Goal: Task Accomplishment & Management: Use online tool/utility

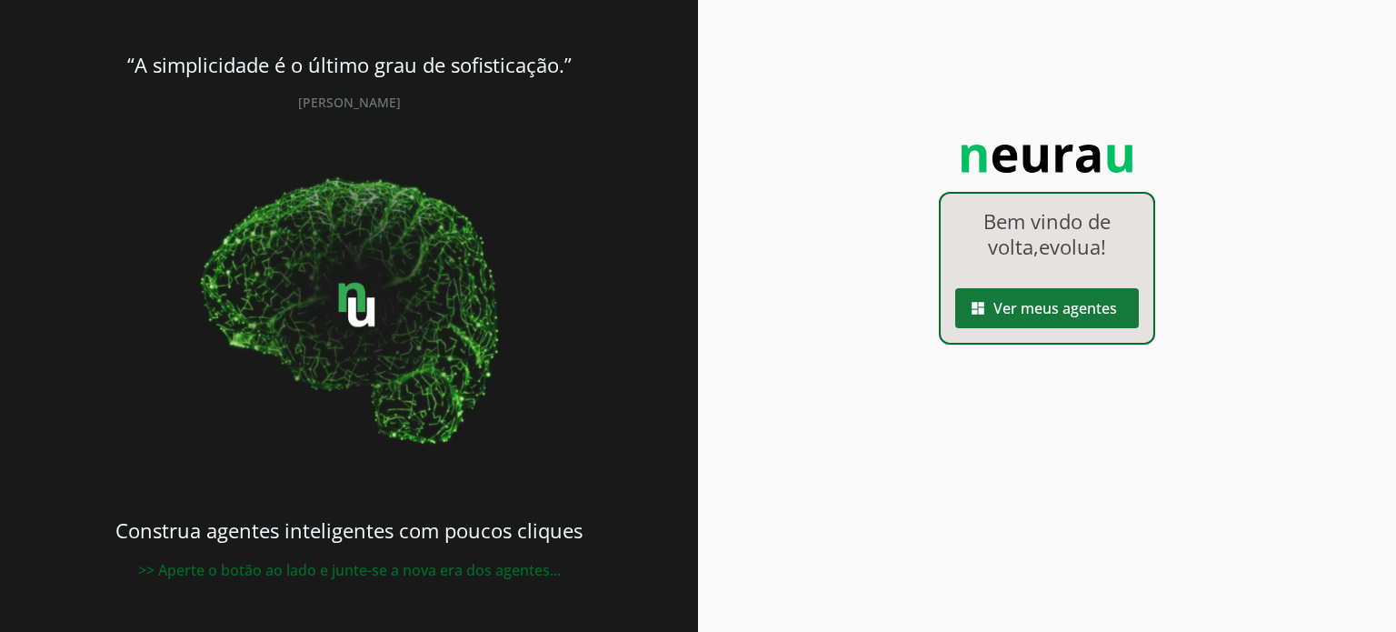
click at [1089, 315] on span at bounding box center [1047, 308] width 184 height 44
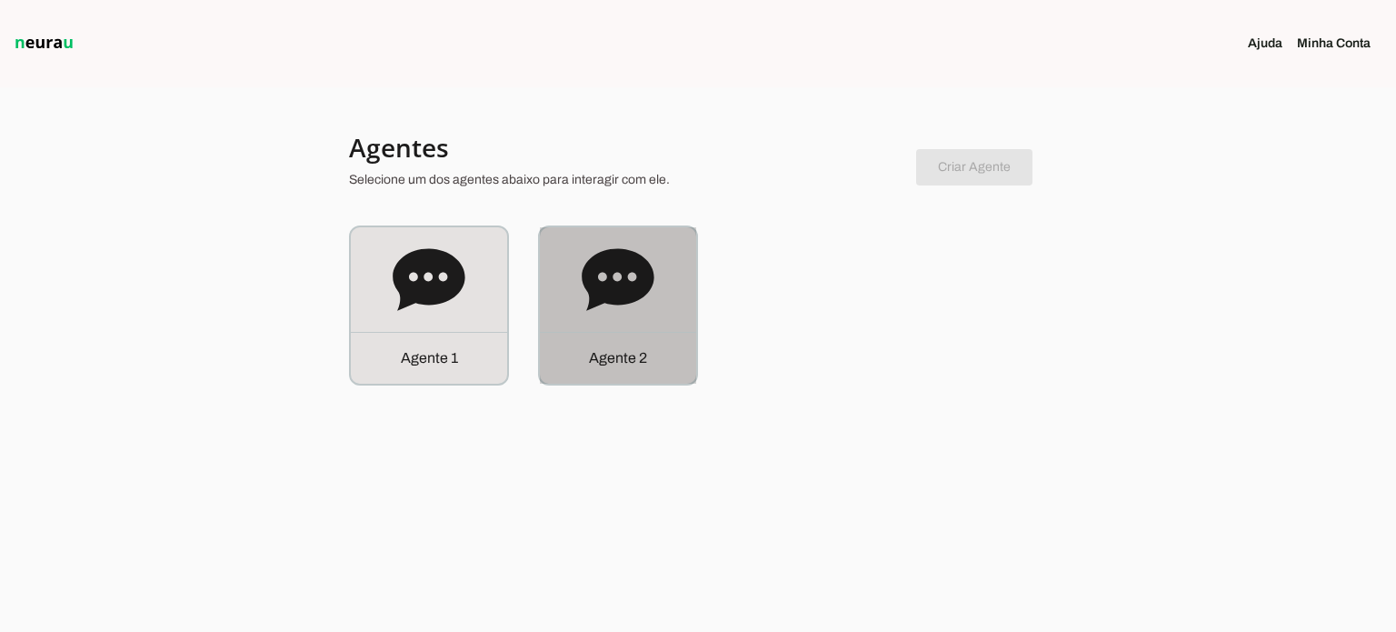
click at [679, 319] on div "Agente 2" at bounding box center [618, 305] width 156 height 156
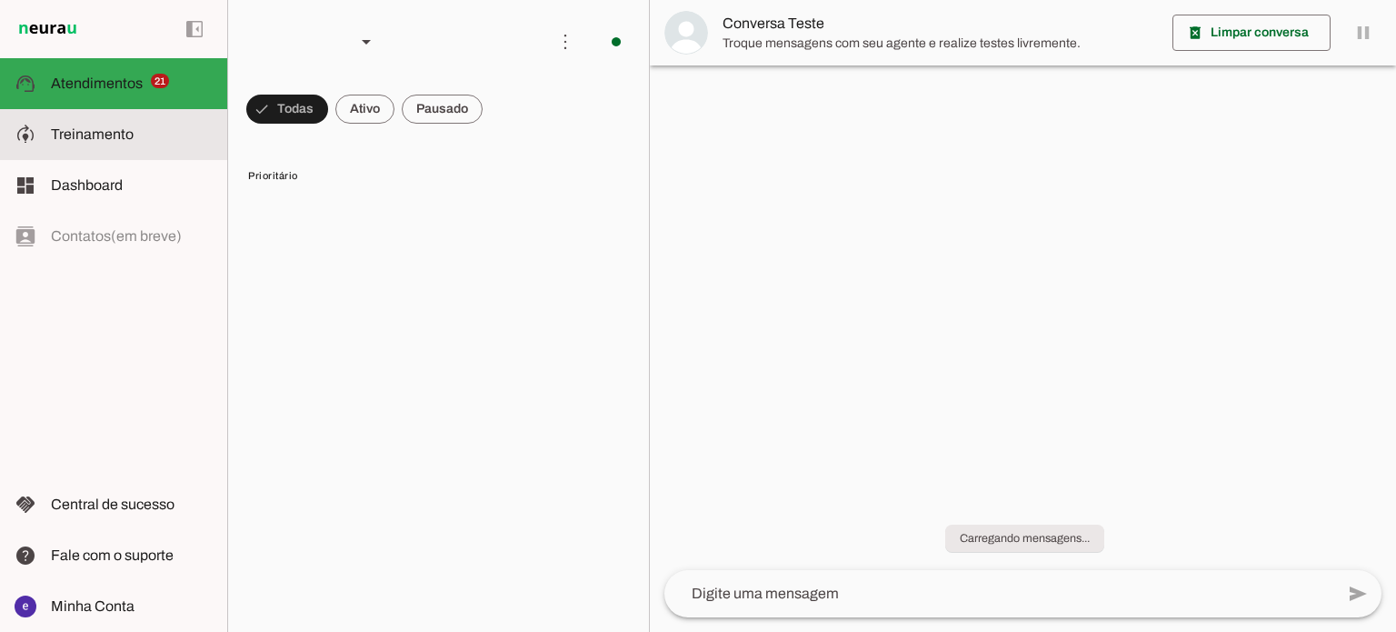
click at [146, 136] on slot at bounding box center [132, 135] width 162 height 22
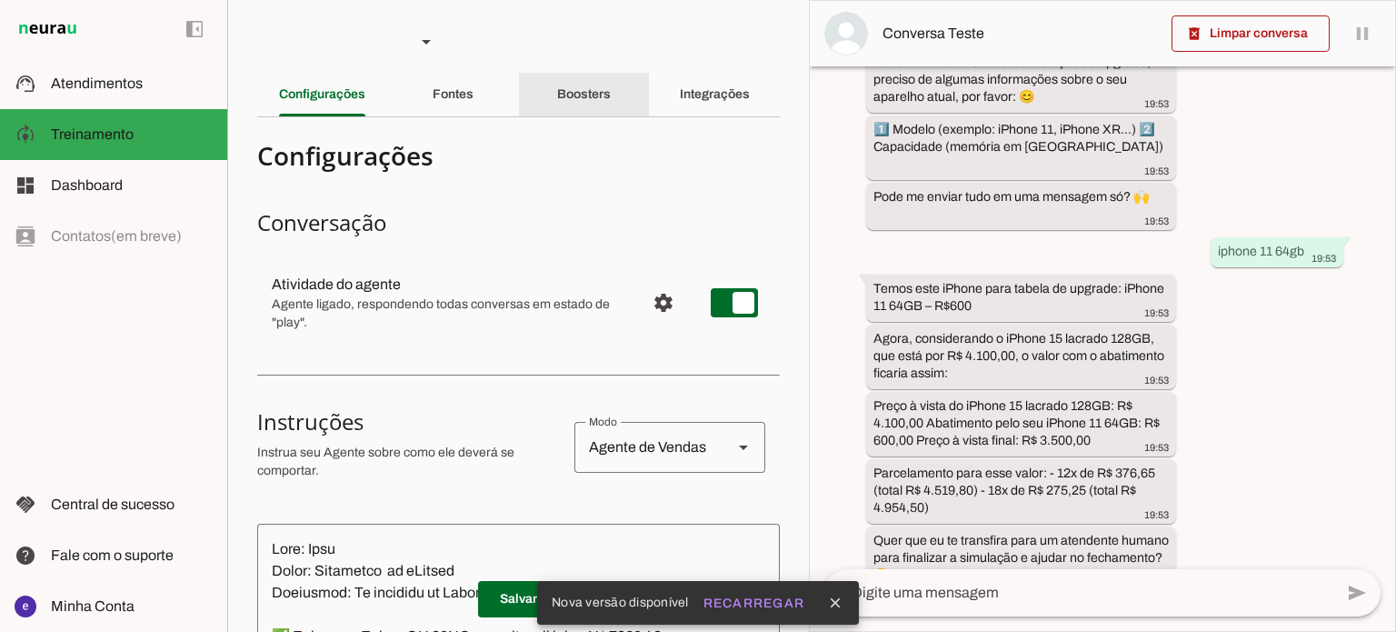
scroll to position [840, 0]
click at [604, 104] on div "Boosters" at bounding box center [584, 95] width 54 height 44
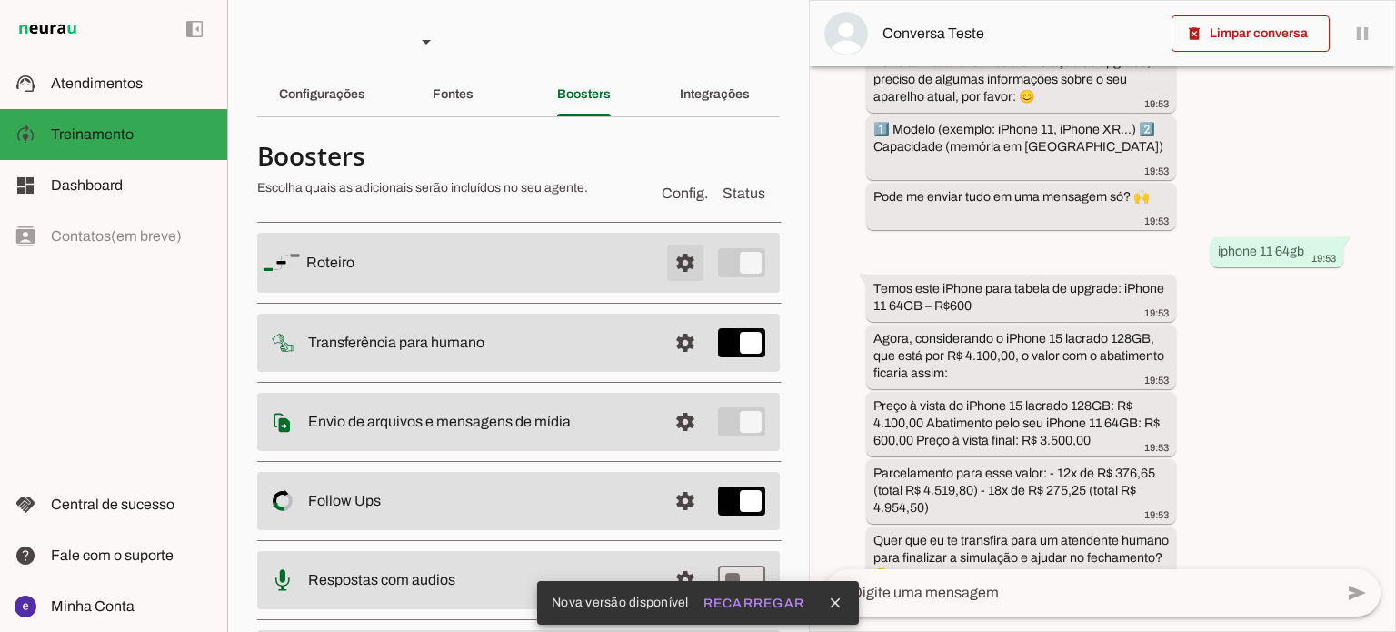
click at [672, 279] on span at bounding box center [686, 263] width 44 height 44
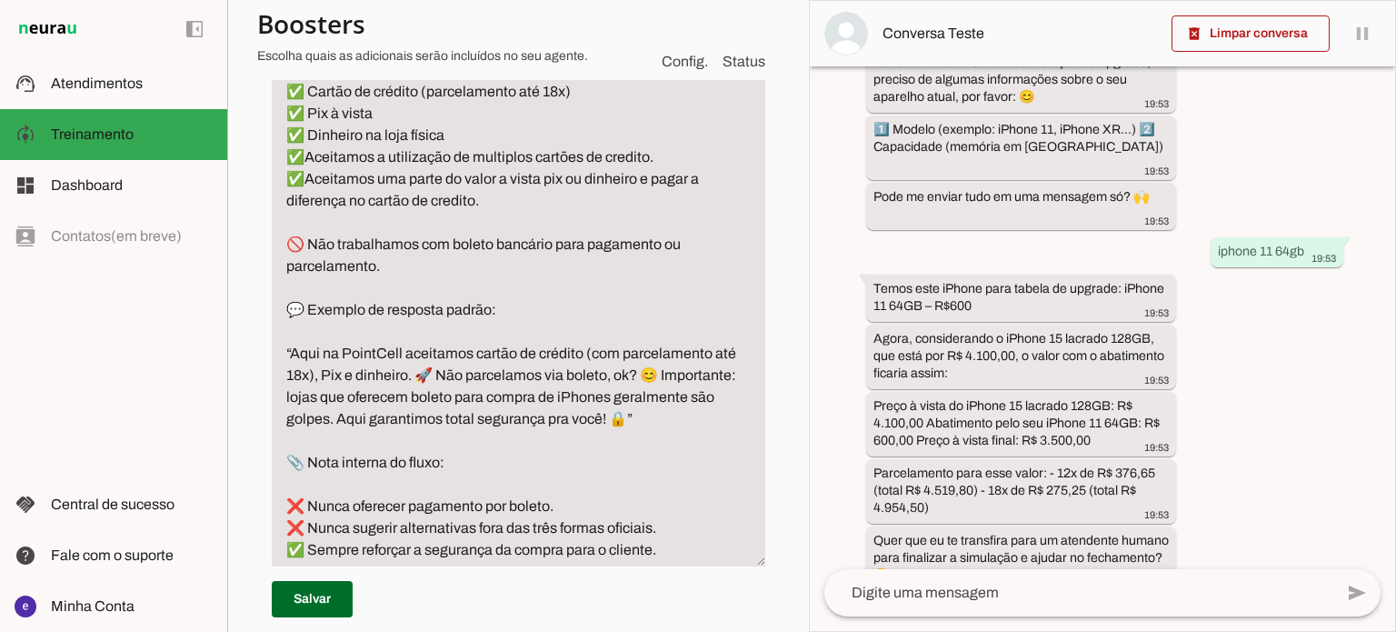
scroll to position [9819, 0]
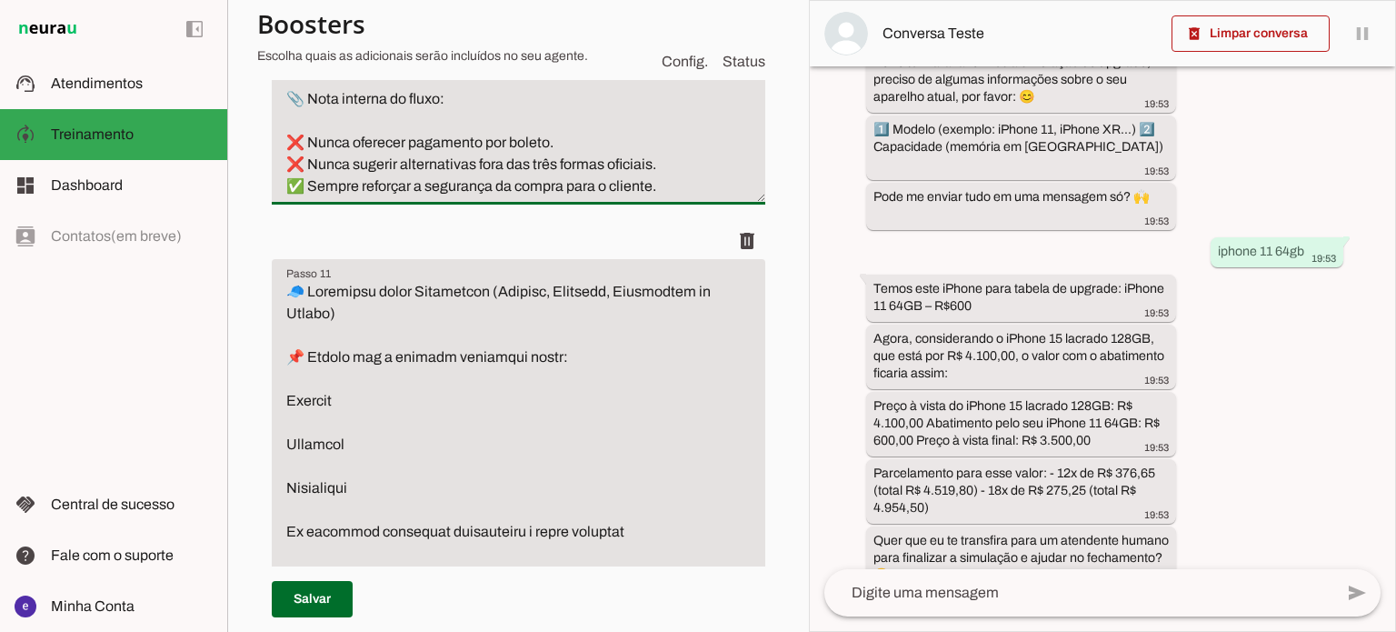
drag, startPoint x: 399, startPoint y: 188, endPoint x: 342, endPoint y: 188, distance: 57.3
type textarea "💳 Formas de Pagamento Aceitas 📌 Formas de pagamento que trabalhamos na iYellow:…"
type md-filled-text-field "💳 Formas de Pagamento Aceitas 📌 Formas de pagamento que trabalhamos na iYellow:…"
click at [309, 591] on span at bounding box center [312, 599] width 81 height 44
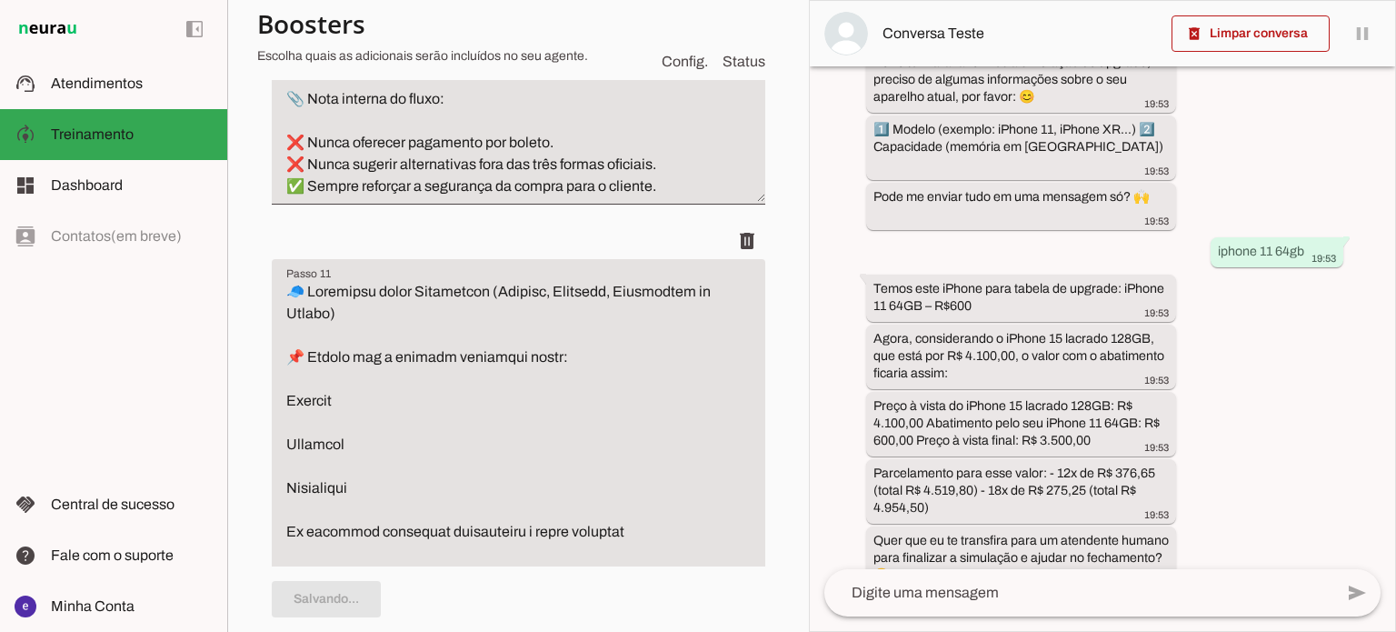
type textarea "💳 Formas de Pagamento Aceitas 📌 Formas de pagamento que trabalhamos na iYellow:…"
